Goal: Task Accomplishment & Management: Use online tool/utility

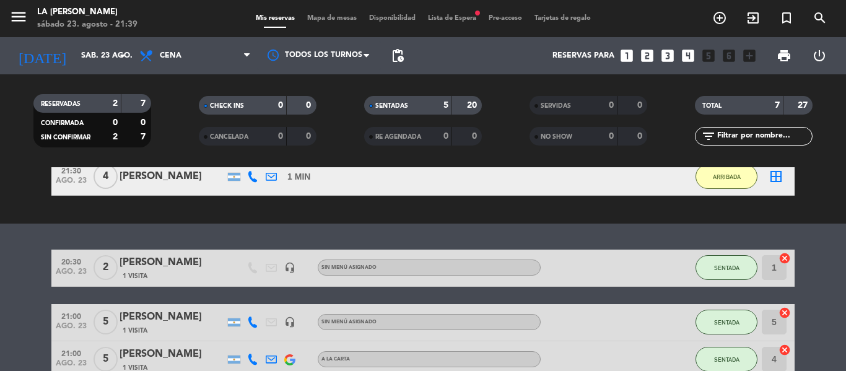
scroll to position [62, 0]
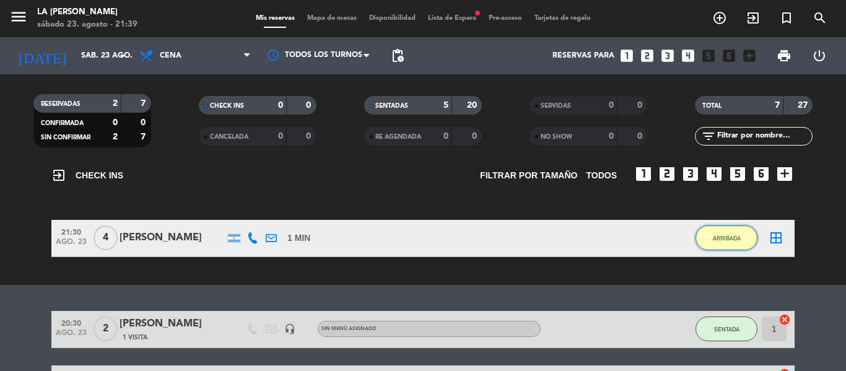
click at [730, 237] on span "ARRIBADA" at bounding box center [727, 238] width 28 height 7
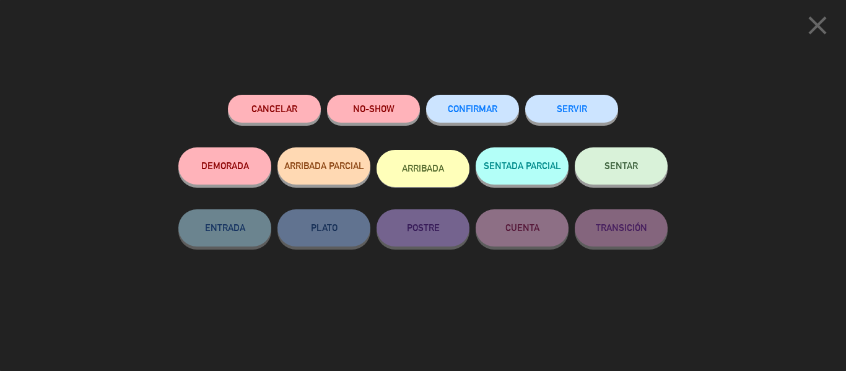
click at [633, 177] on button "SENTAR" at bounding box center [621, 165] width 93 height 37
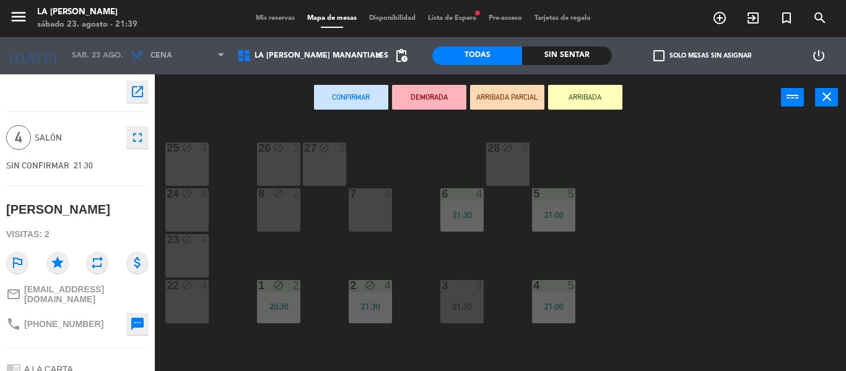
click at [376, 216] on div "7 4" at bounding box center [370, 209] width 43 height 43
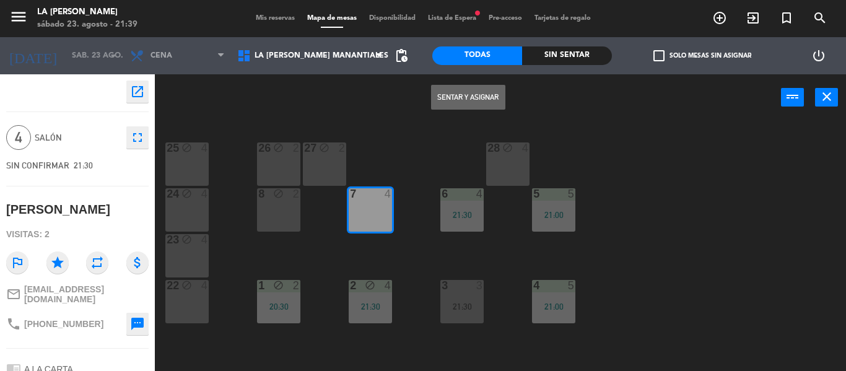
click at [475, 86] on button "Sentar y Asignar" at bounding box center [468, 97] width 74 height 25
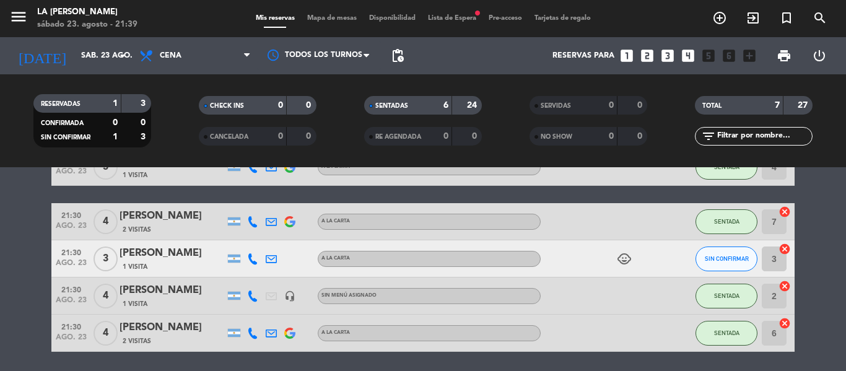
scroll to position [148, 0]
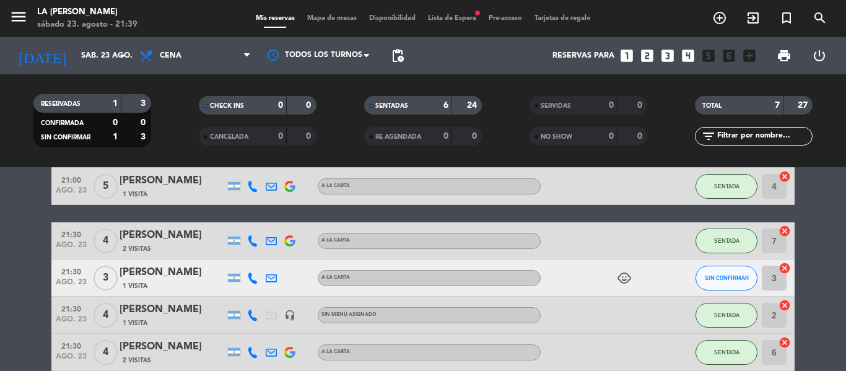
click at [371, 107] on span at bounding box center [371, 106] width 4 height 4
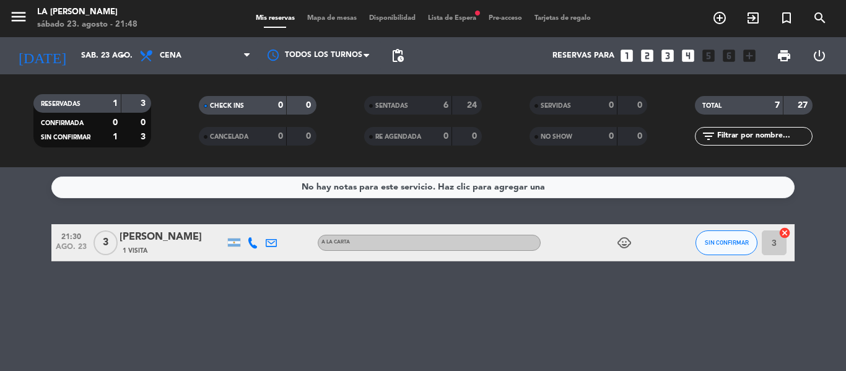
click at [404, 105] on span "SENTADAS" at bounding box center [391, 106] width 33 height 6
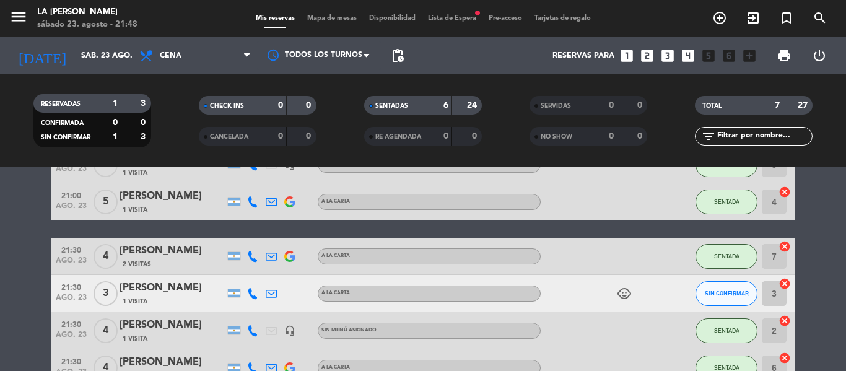
scroll to position [210, 0]
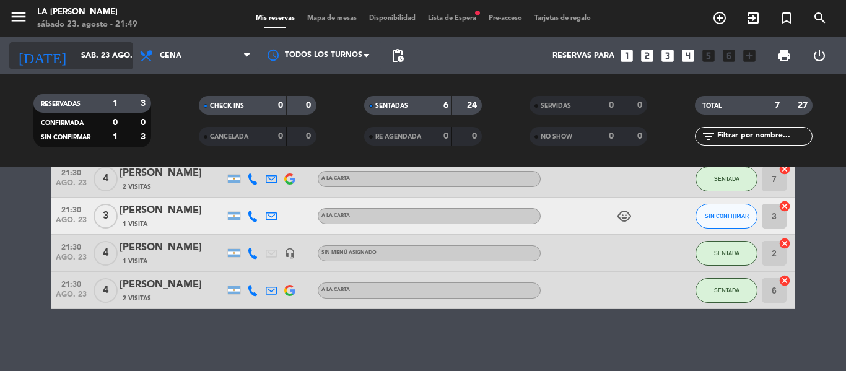
drag, startPoint x: 412, startPoint y: 104, endPoint x: 68, endPoint y: 48, distance: 348.1
click at [404, 97] on div "SENTADAS 6 24" at bounding box center [423, 105] width 118 height 19
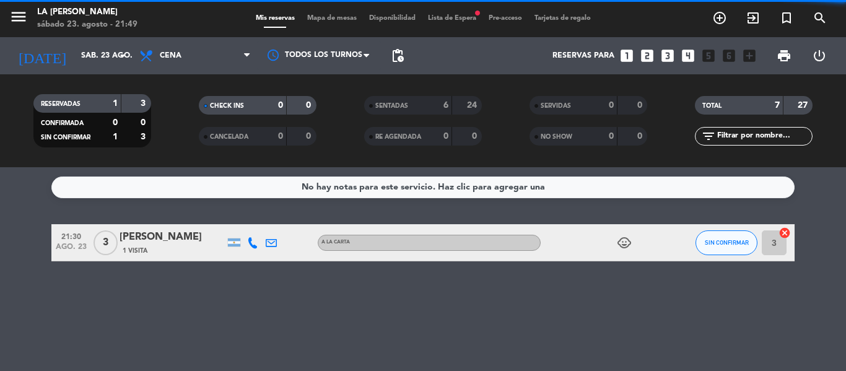
scroll to position [0, 0]
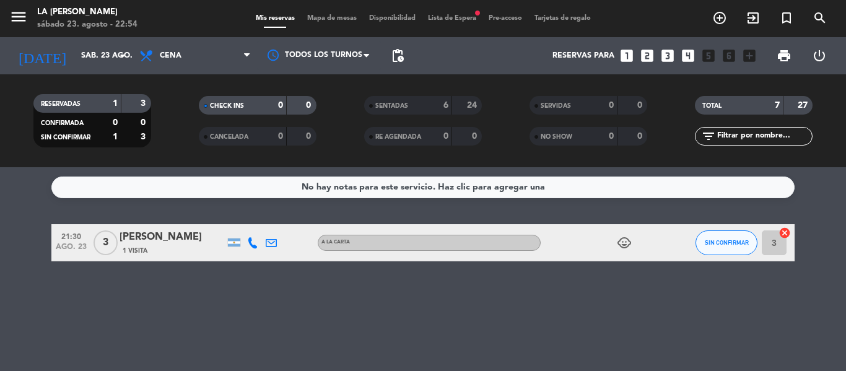
drag, startPoint x: 2, startPoint y: 270, endPoint x: 12, endPoint y: 267, distance: 10.8
click at [12, 267] on div "No hay notas para este servicio. Haz clic para agregar una 21:30 [DATE] 3 [PERS…" at bounding box center [423, 269] width 846 height 204
click at [104, 61] on input "sáb. 23 ago." at bounding box center [127, 55] width 105 height 21
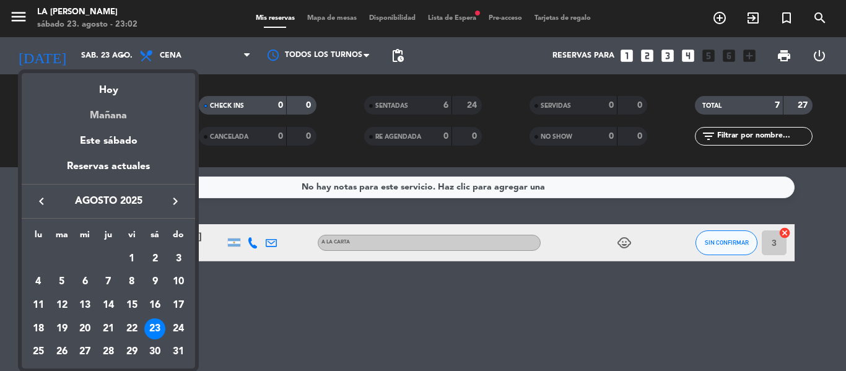
click at [112, 118] on div "Mañana" at bounding box center [108, 110] width 173 height 25
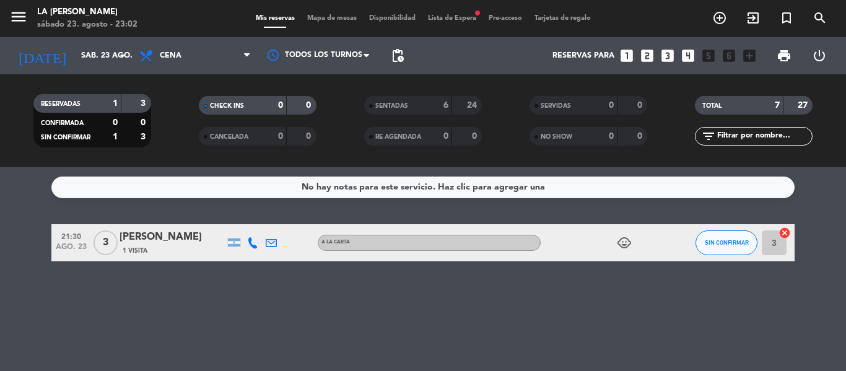
type input "dom. 24 ago."
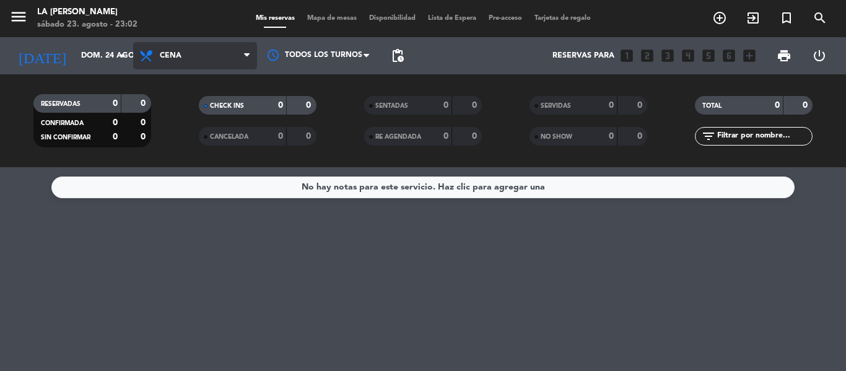
click at [189, 56] on span "Cena" at bounding box center [195, 55] width 124 height 27
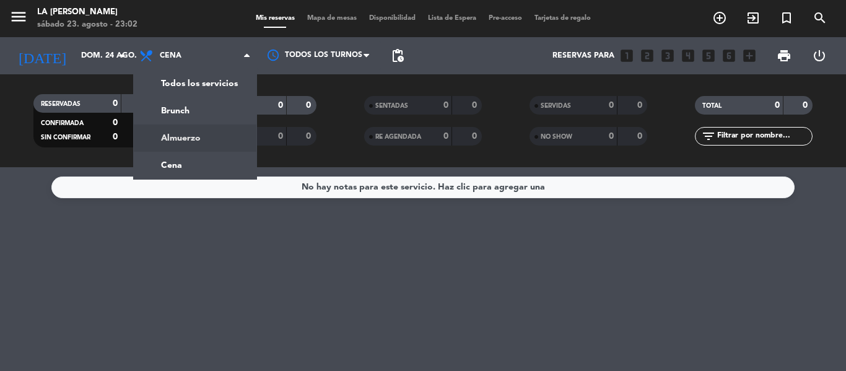
click at [178, 141] on div "menu LA [PERSON_NAME] [DATE] 23. agosto - 23:02 Mis reservas Mapa de mesas Disp…" at bounding box center [423, 83] width 846 height 167
